Goal: Task Accomplishment & Management: Use online tool/utility

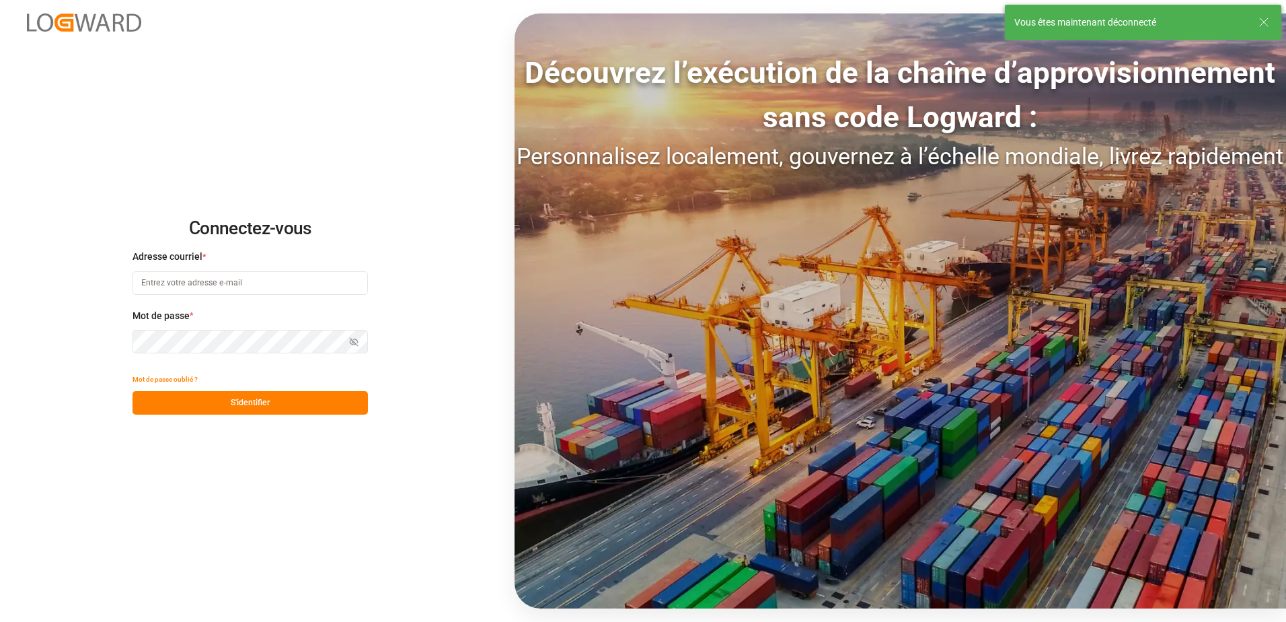
type input "[EMAIL_ADDRESS][DOMAIN_NAME]"
click at [277, 408] on button "S'identifier" at bounding box center [250, 403] width 235 height 24
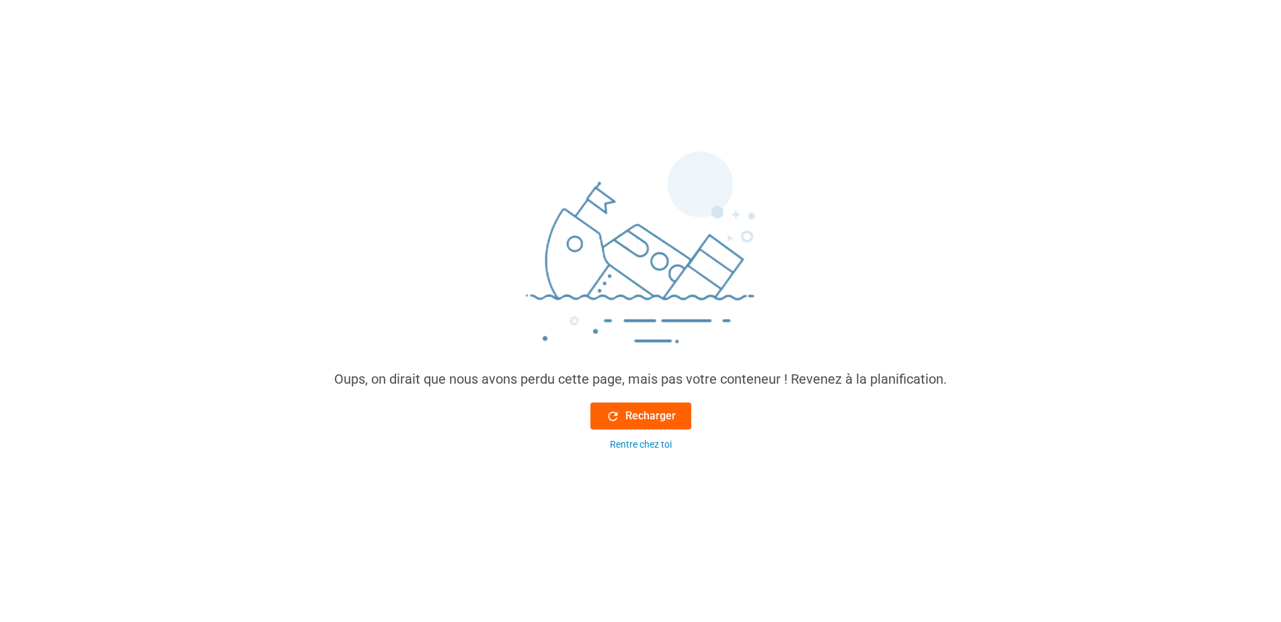
click at [673, 407] on button "Recharger" at bounding box center [641, 415] width 101 height 27
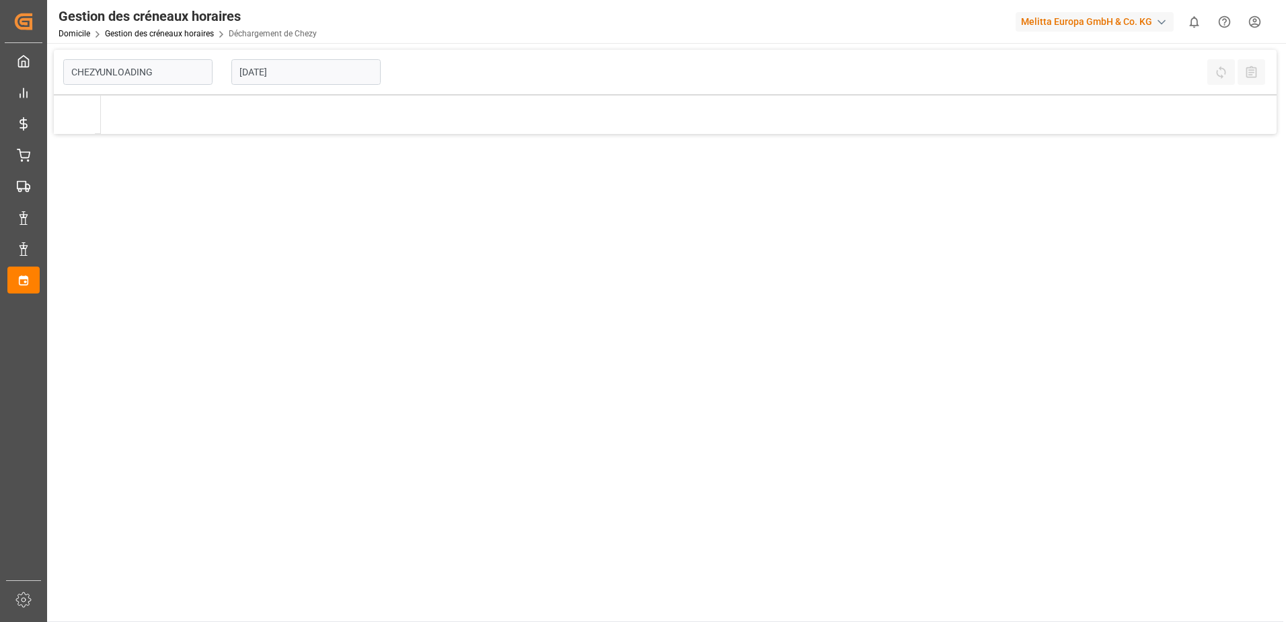
type input "Chezy Unloading"
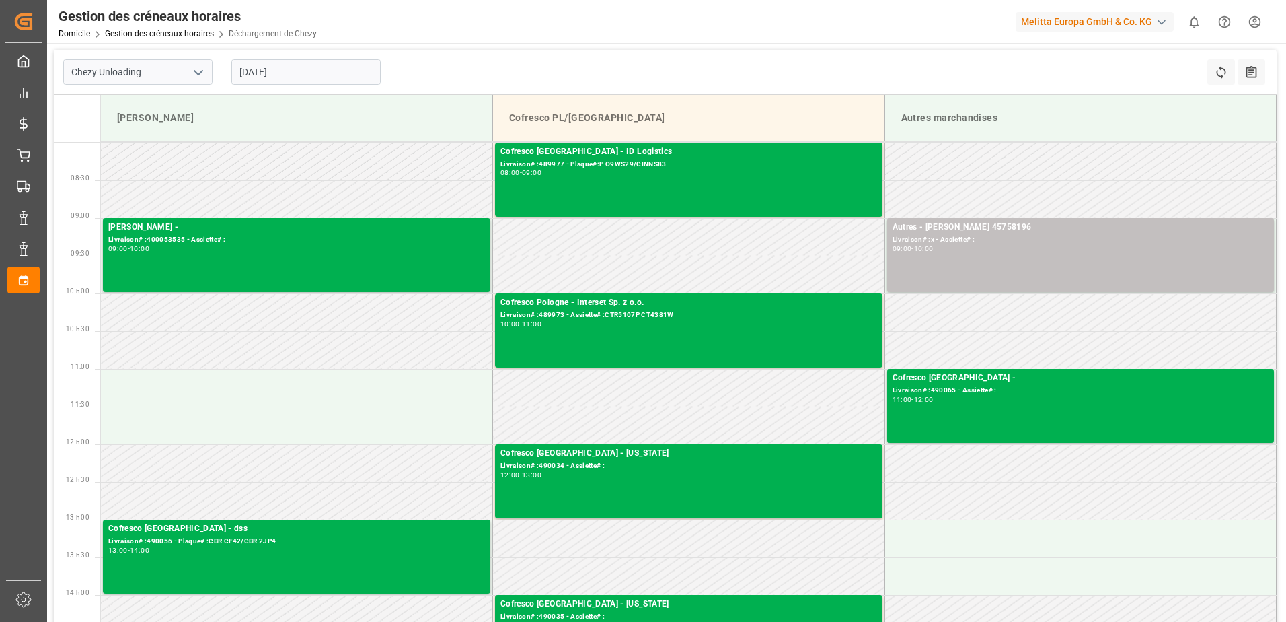
click at [302, 84] on input "[DATE]" at bounding box center [305, 72] width 149 height 26
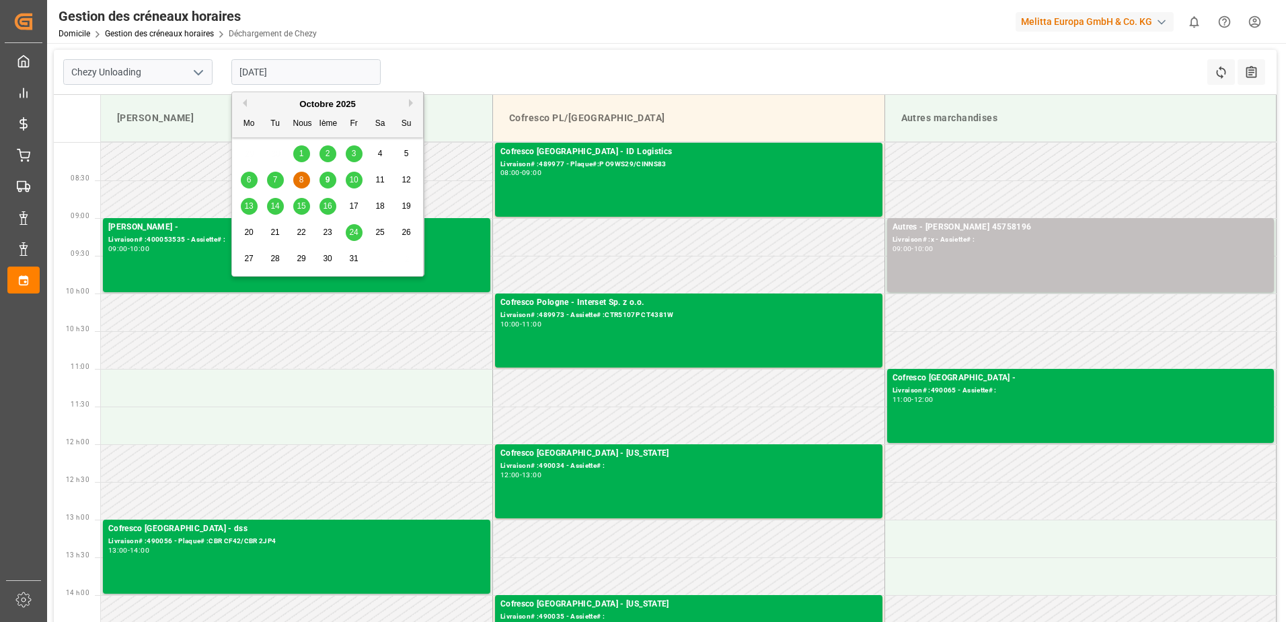
click at [328, 184] on span "9" at bounding box center [328, 179] width 5 height 9
type input "[DATE]"
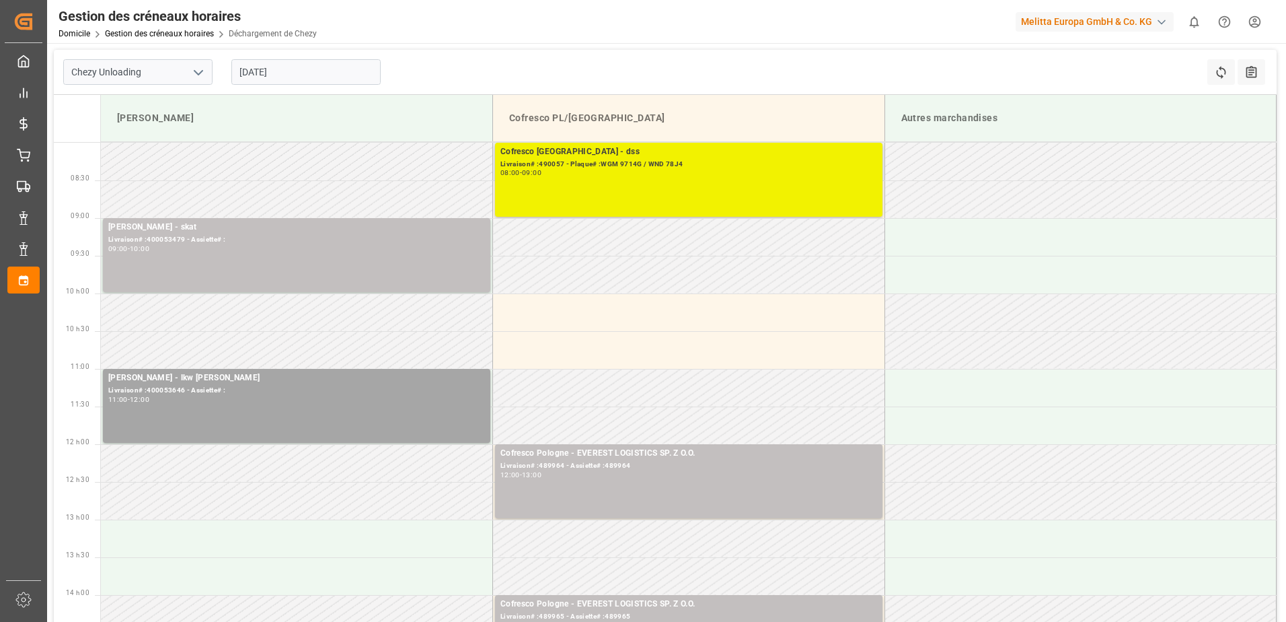
click at [737, 191] on div "Cofresco Pologne - dss Livraison# :490057 - Plaque# :WGM 9714G / WND 78J4 08:00…" at bounding box center [688, 179] width 377 height 69
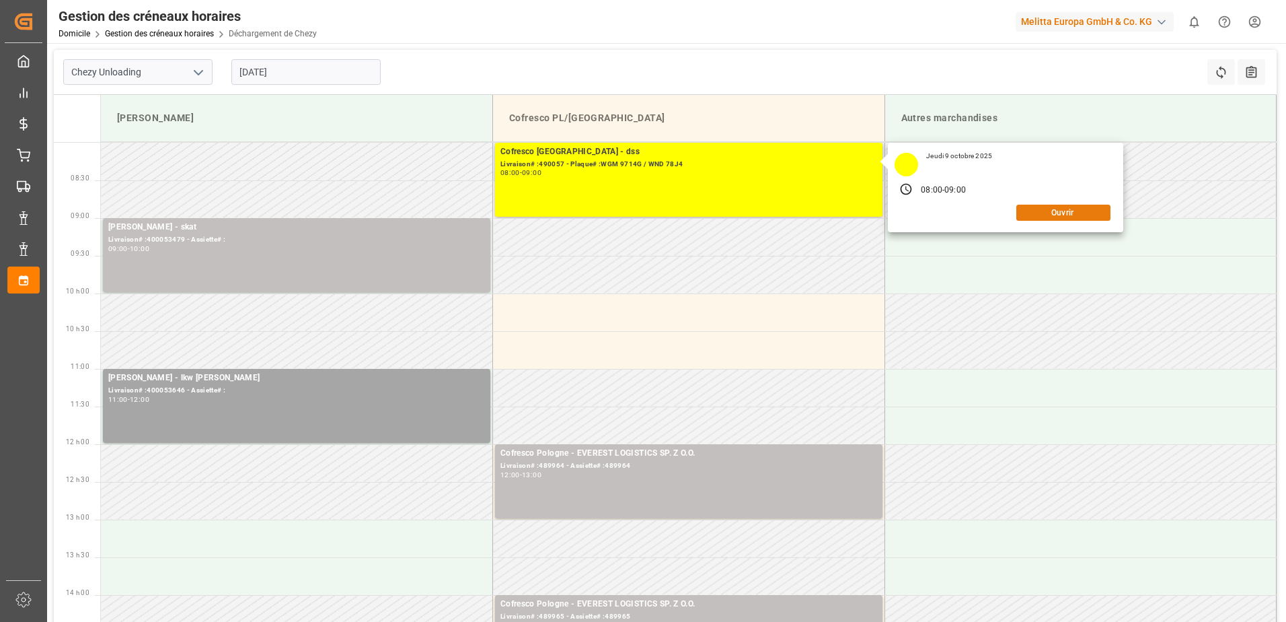
click at [1040, 211] on button "Ouvrir" at bounding box center [1063, 212] width 94 height 16
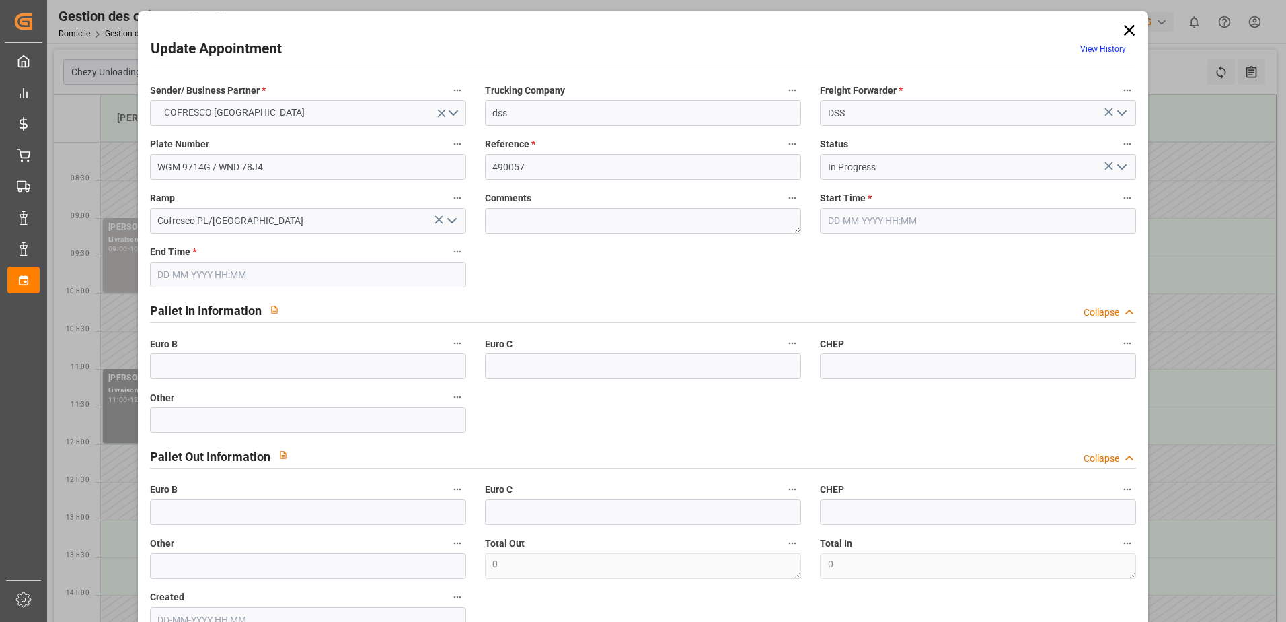
type input "[DATE] 08:00"
type input "[DATE] 09:00"
type input "[DATE] 10:22"
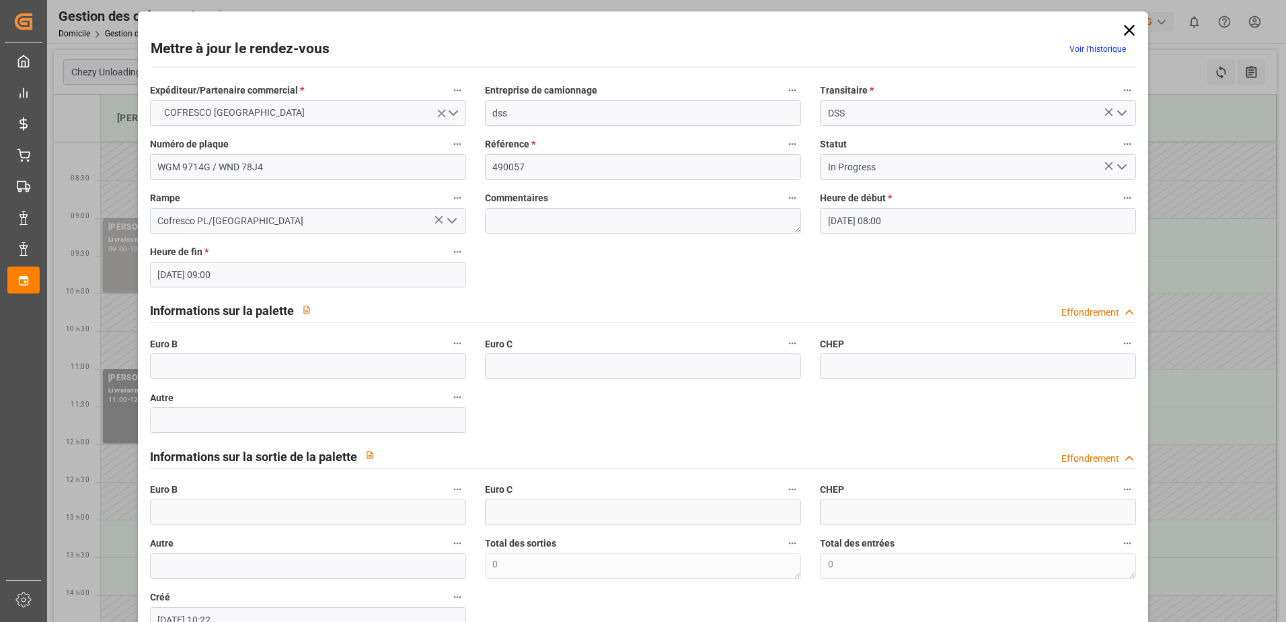
click at [1117, 172] on icon "Ouvrir le menu" at bounding box center [1122, 167] width 16 height 16
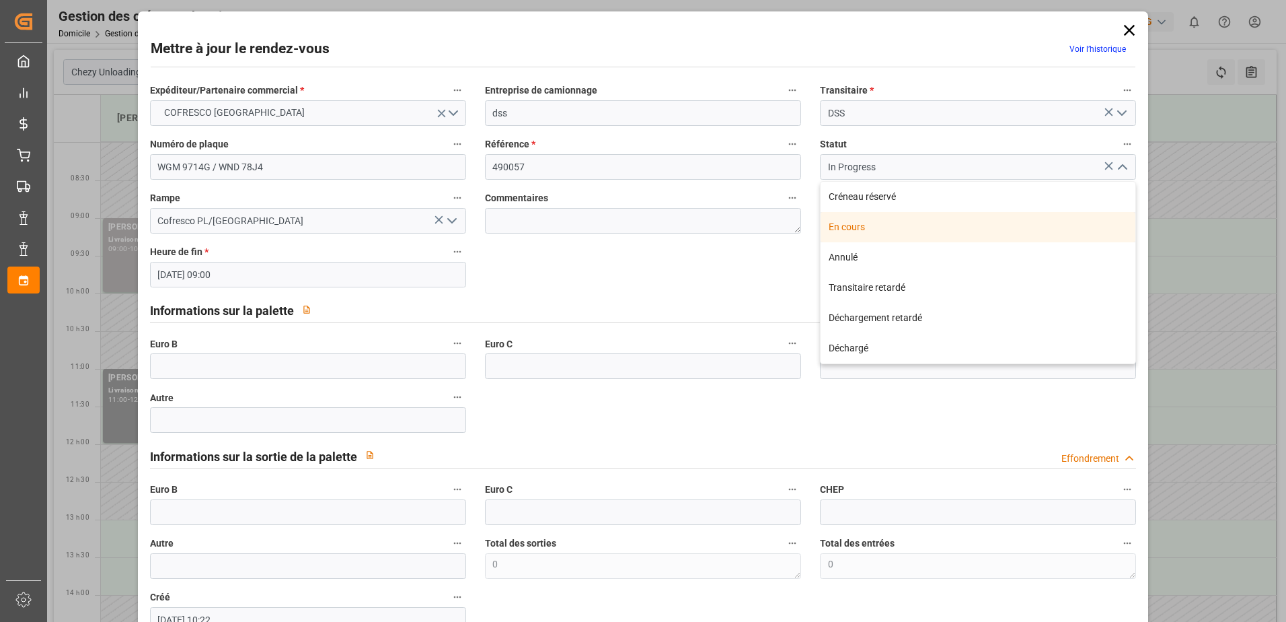
click at [956, 230] on div "En cours" at bounding box center [978, 227] width 315 height 30
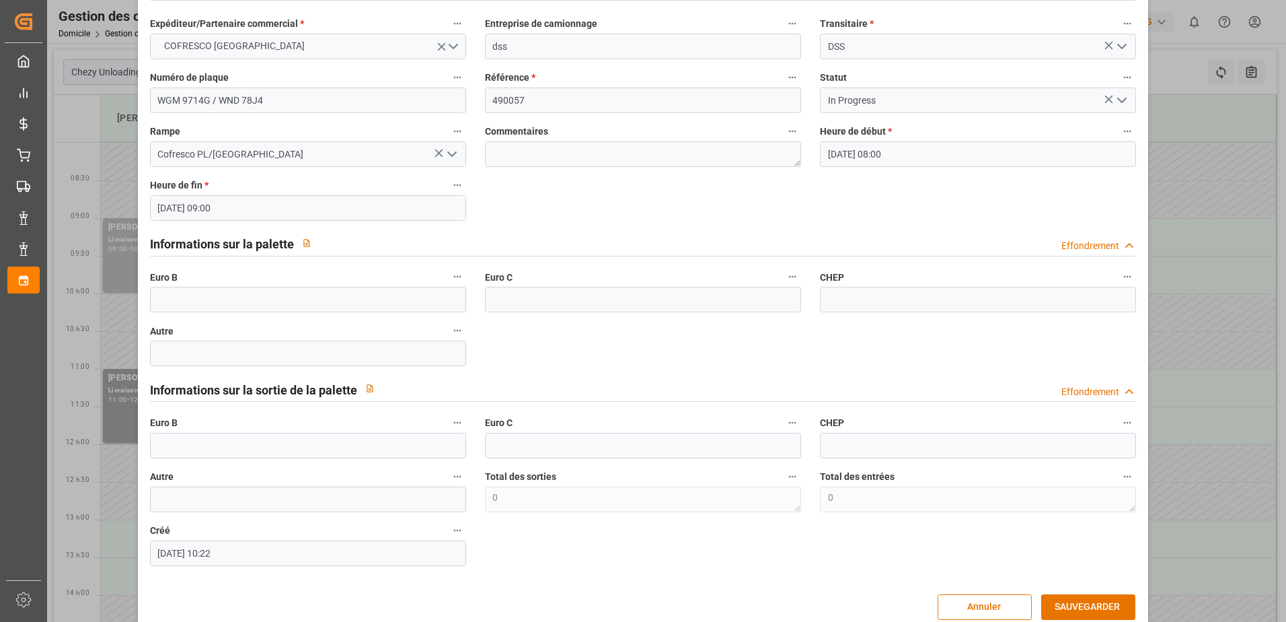
scroll to position [67, 0]
click at [1071, 599] on button "SAUVEGARDER" at bounding box center [1088, 606] width 94 height 26
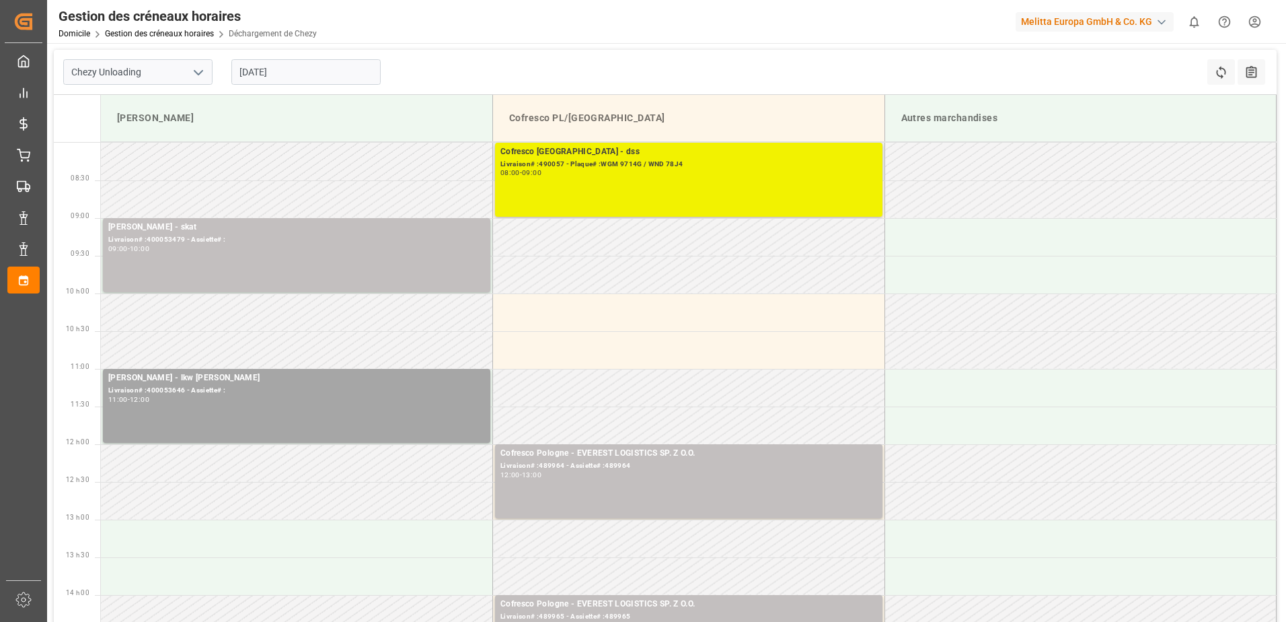
click at [764, 202] on div "Cofresco Pologne - dss Livraison# :490057 - Plaque# :WGM 9714G / WND 78J4 08:00…" at bounding box center [688, 179] width 377 height 69
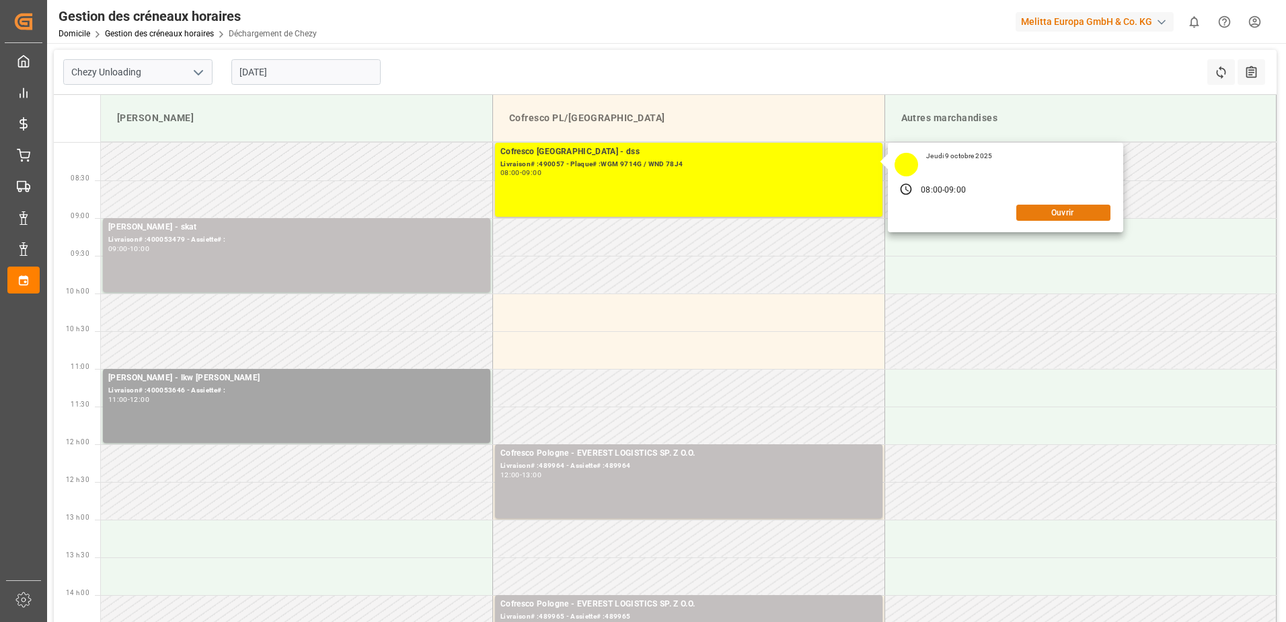
click at [1036, 217] on button "Ouvrir" at bounding box center [1063, 212] width 94 height 16
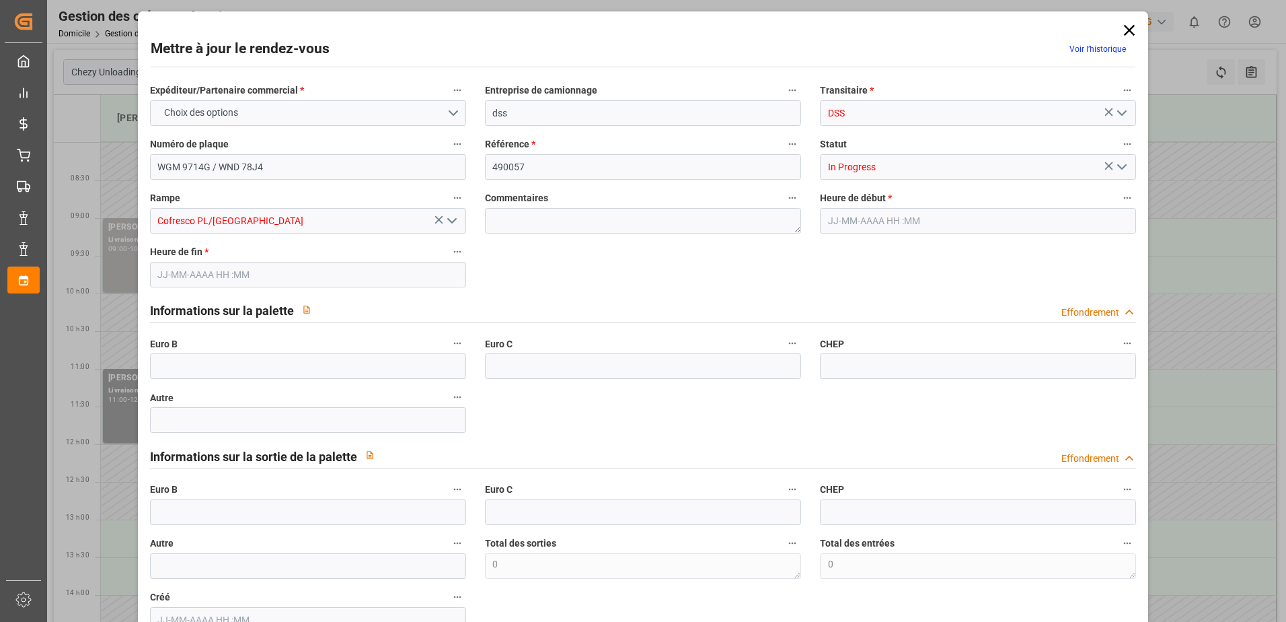
type input "[DATE] 08:00"
type input "[DATE] 09:00"
type input "[DATE] 10:22"
click at [1121, 172] on icon "Ouvrir le menu" at bounding box center [1122, 167] width 16 height 16
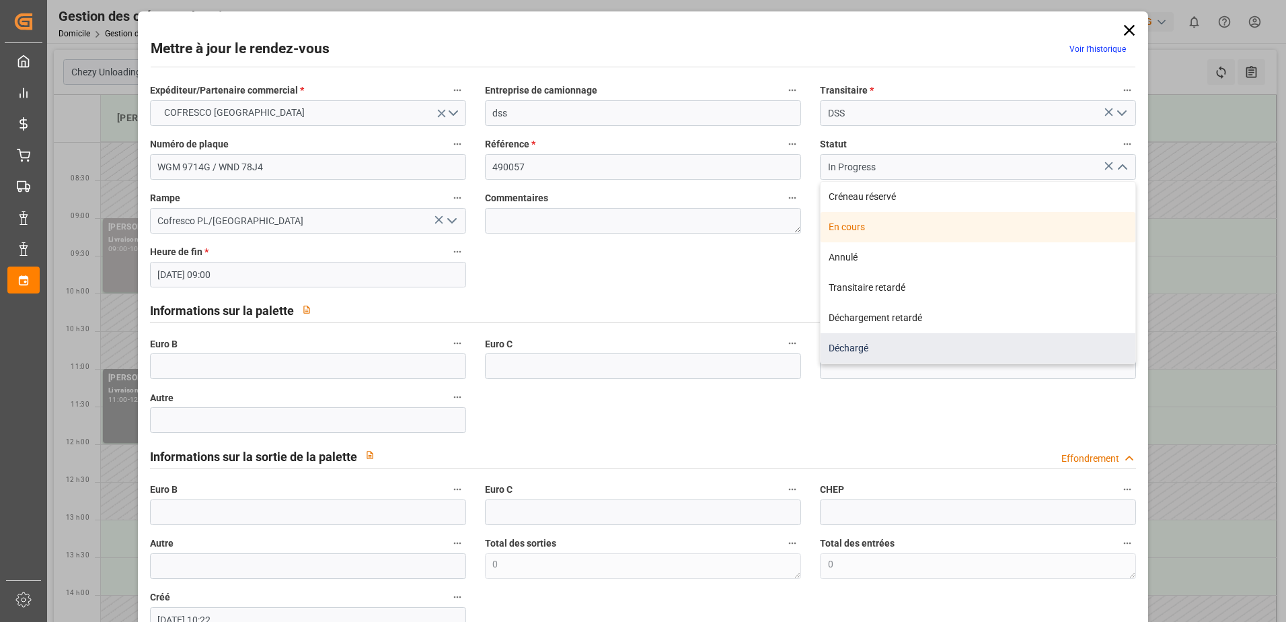
click at [909, 357] on div "Déchargé" at bounding box center [978, 348] width 315 height 30
type input "Unloaded"
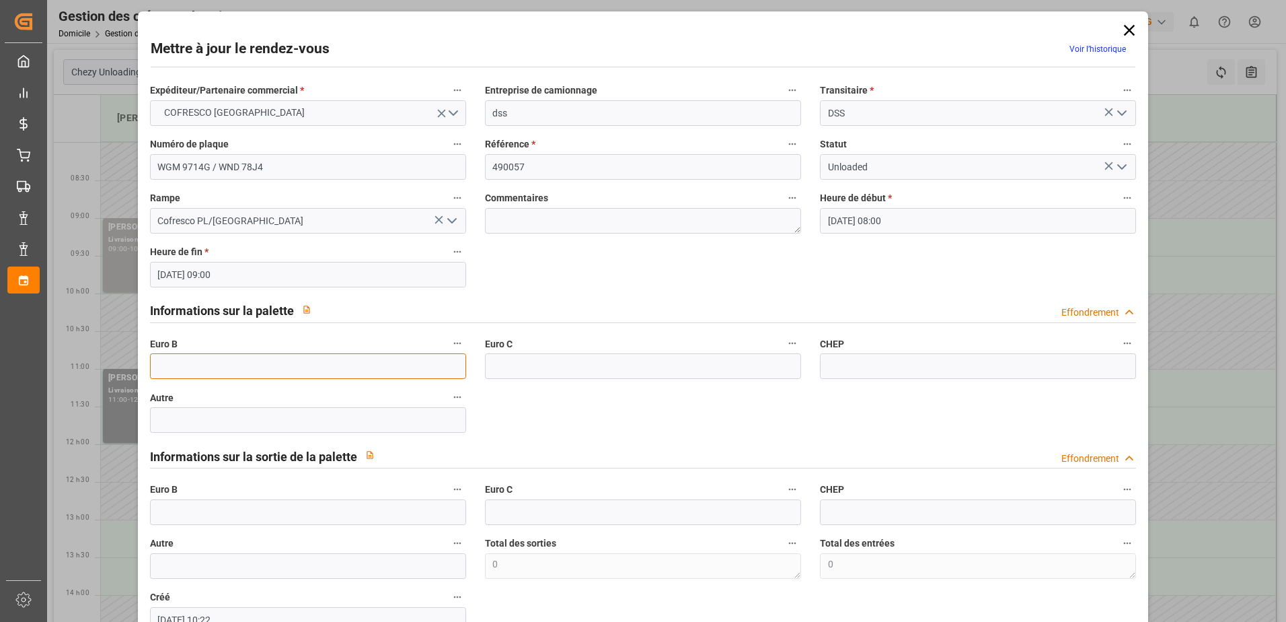
click at [219, 359] on input "text" at bounding box center [308, 366] width 316 height 26
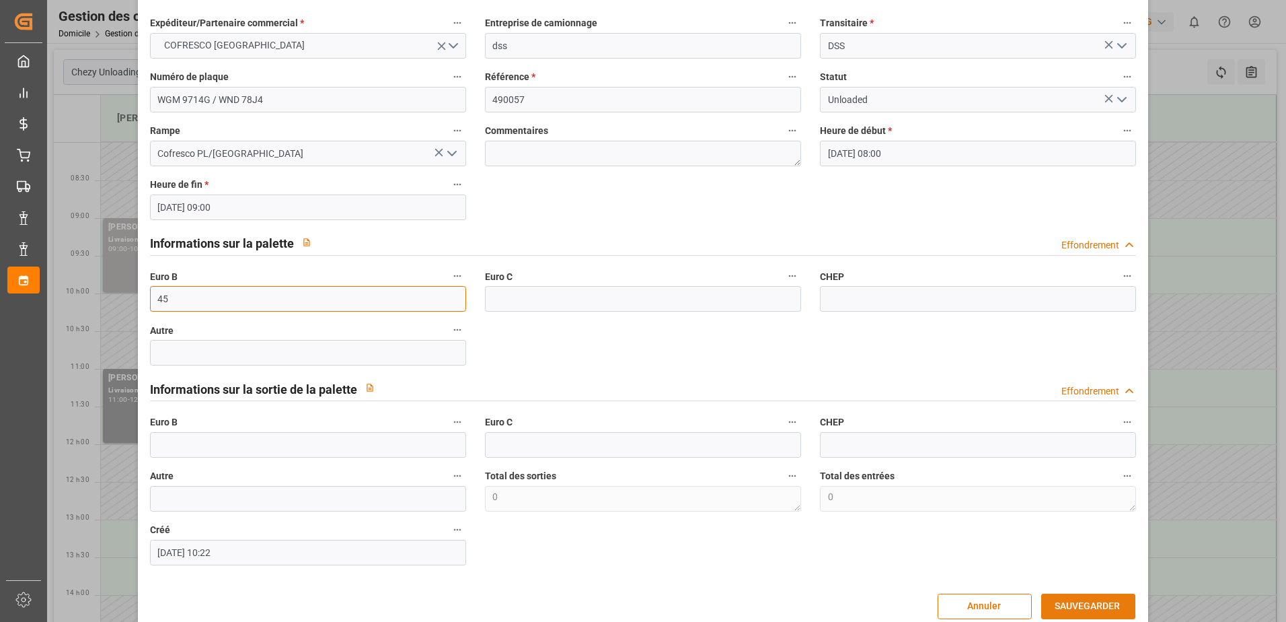
type input "45"
click at [1076, 603] on button "SAUVEGARDER" at bounding box center [1088, 606] width 94 height 26
